Goal: Find specific page/section: Find specific page/section

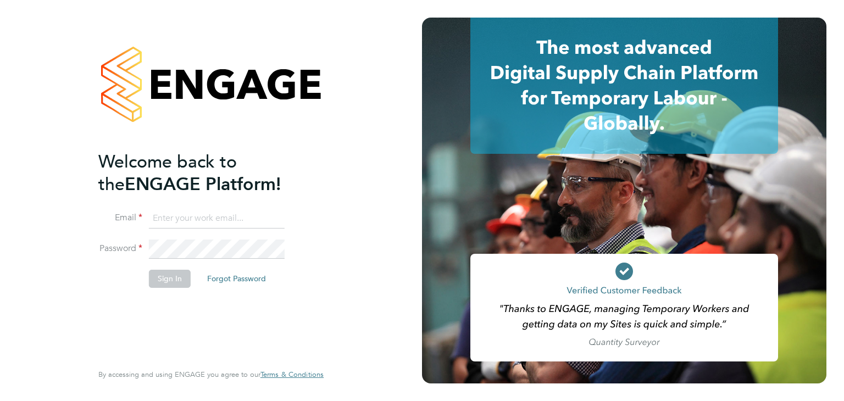
type input "martina@acr-ltd.co.uk"
click at [169, 276] on button "Sign In" at bounding box center [170, 279] width 42 height 18
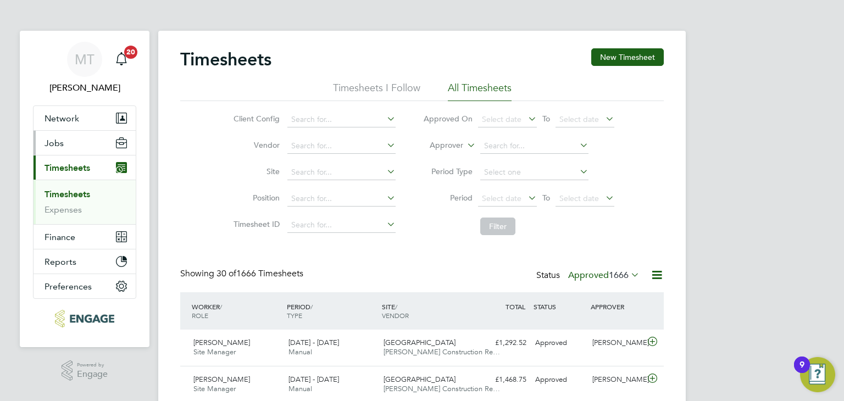
click at [57, 139] on span "Jobs" at bounding box center [54, 143] width 19 height 10
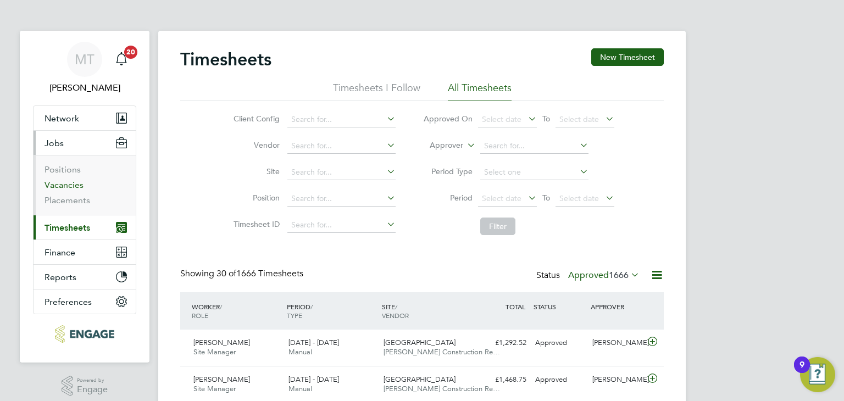
click at [59, 182] on link "Vacancies" at bounding box center [64, 185] width 39 height 10
